Goal: Navigation & Orientation: Find specific page/section

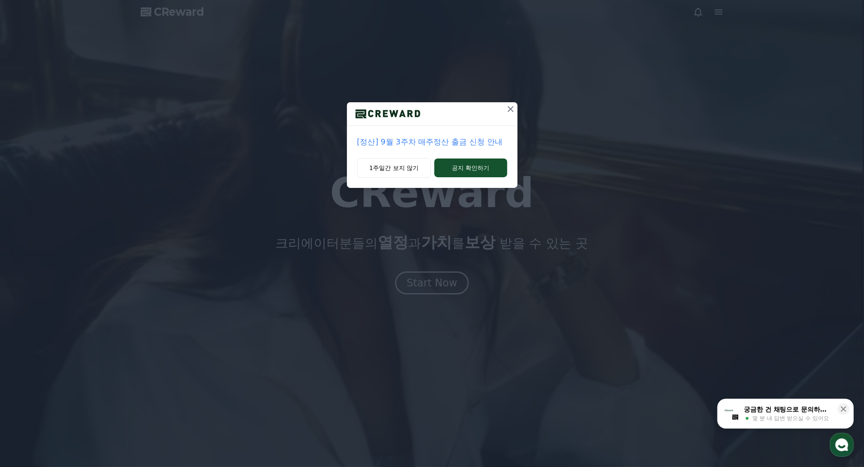
click at [511, 110] on icon at bounding box center [511, 109] width 6 height 6
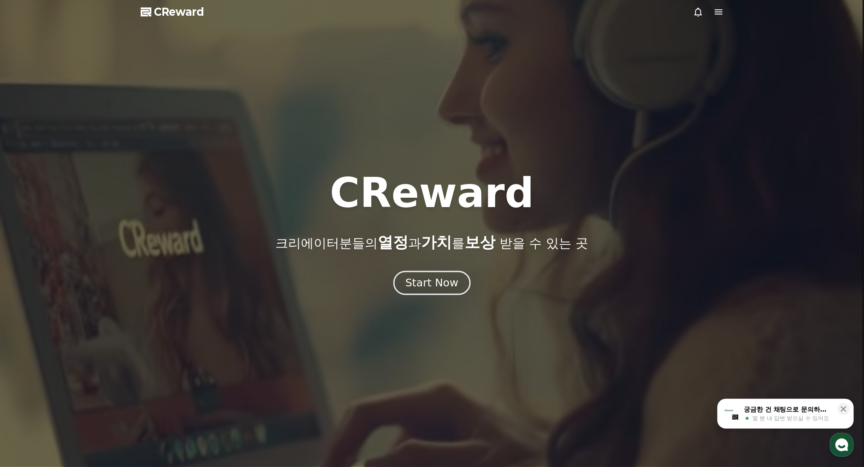
click at [427, 287] on div "Start Now" at bounding box center [431, 283] width 53 height 14
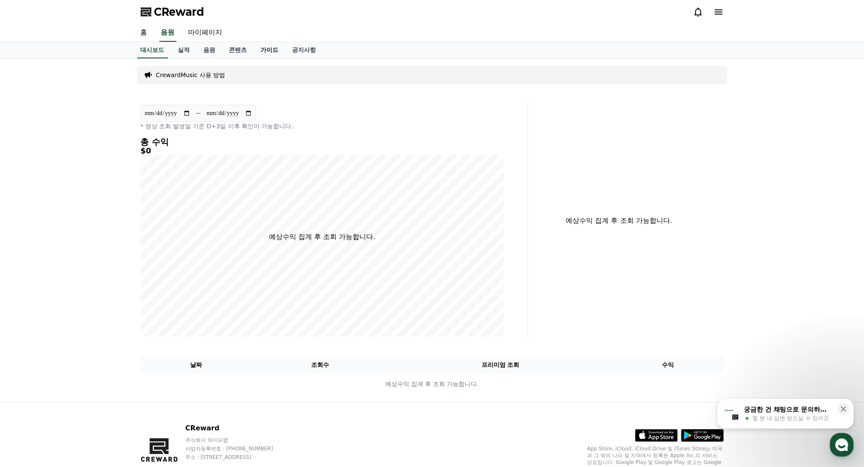
click at [270, 56] on link "가이드" at bounding box center [270, 50] width 32 height 16
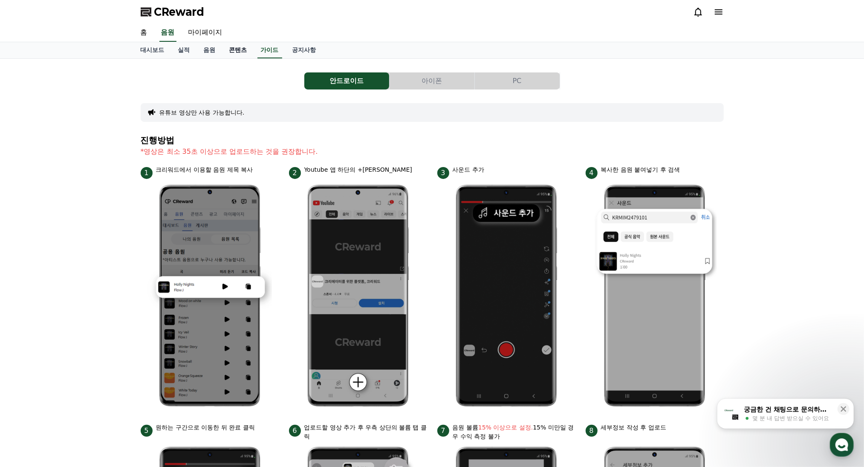
click at [235, 50] on link "콘텐츠" at bounding box center [238, 50] width 32 height 16
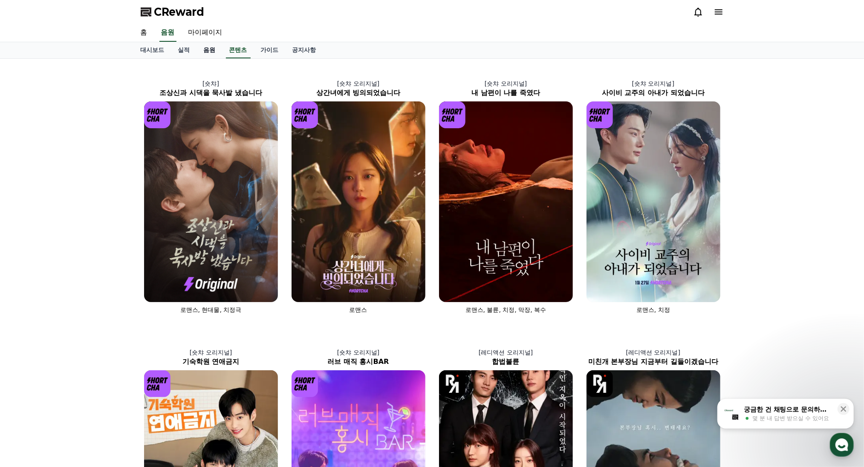
click at [199, 51] on link "음원" at bounding box center [210, 50] width 26 height 16
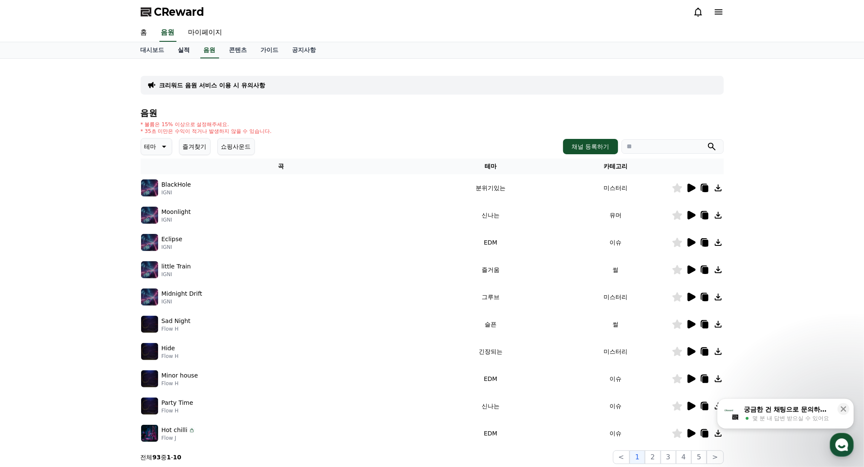
click at [182, 50] on link "실적" at bounding box center [184, 50] width 26 height 16
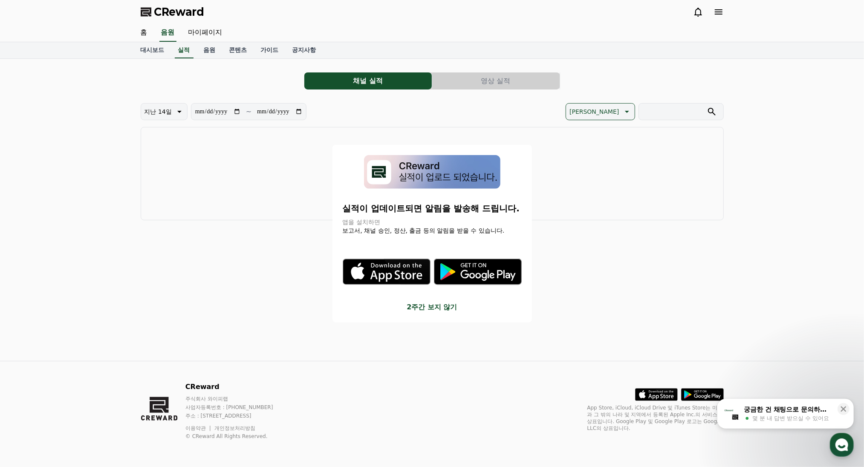
click at [198, 34] on button "close modal" at bounding box center [432, 233] width 864 height 467
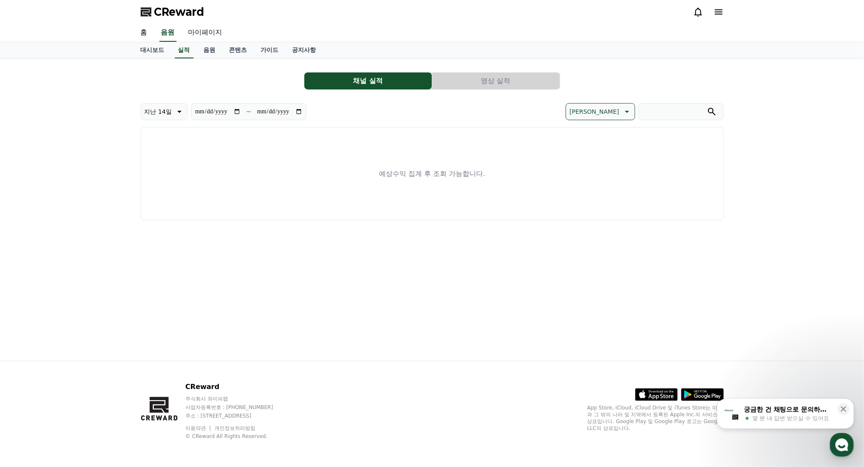
click at [208, 34] on link "마이페이지" at bounding box center [206, 33] width 48 height 18
select select "**********"
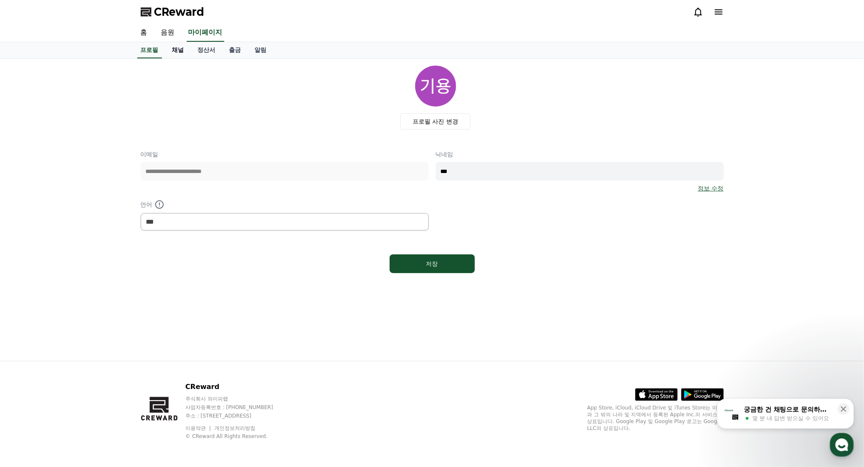
click at [183, 49] on link "채널" at bounding box center [178, 50] width 26 height 16
